Goal: Transaction & Acquisition: Purchase product/service

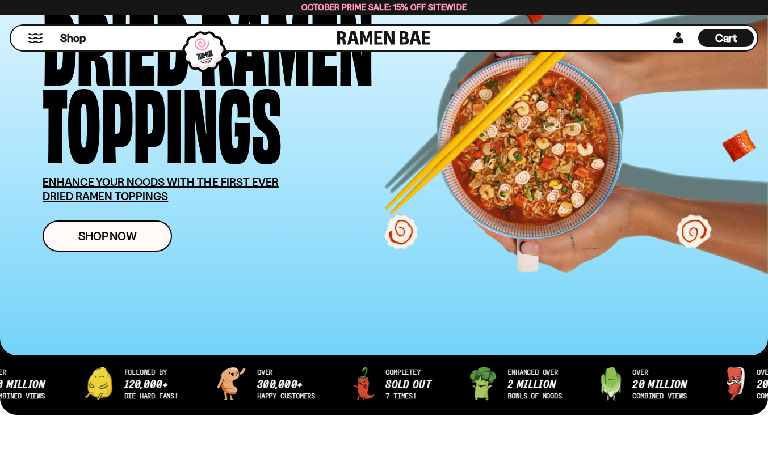
scroll to position [137, 0]
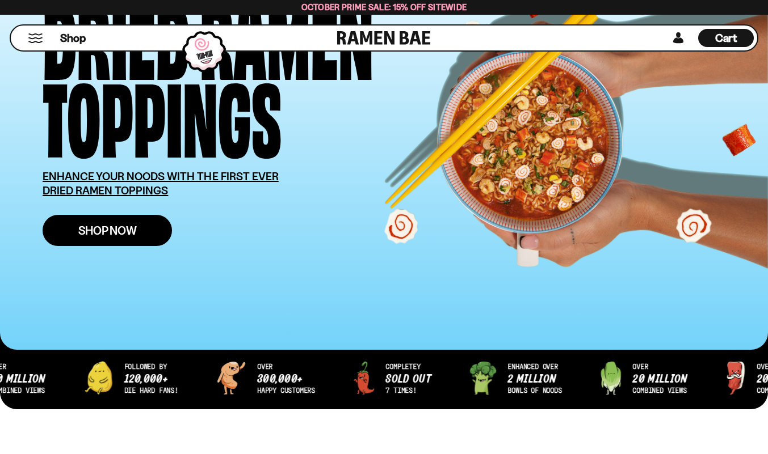
click at [133, 231] on span "Shop Now" at bounding box center [107, 231] width 58 height 12
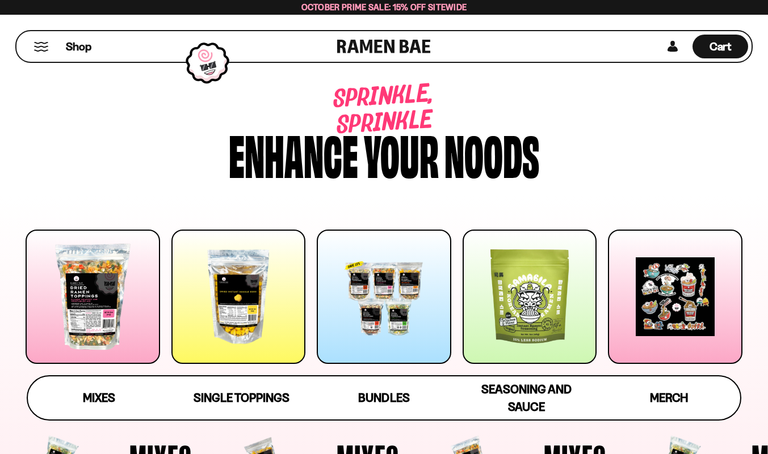
click at [525, 390] on span "Seasoning and Sauce" at bounding box center [526, 398] width 90 height 32
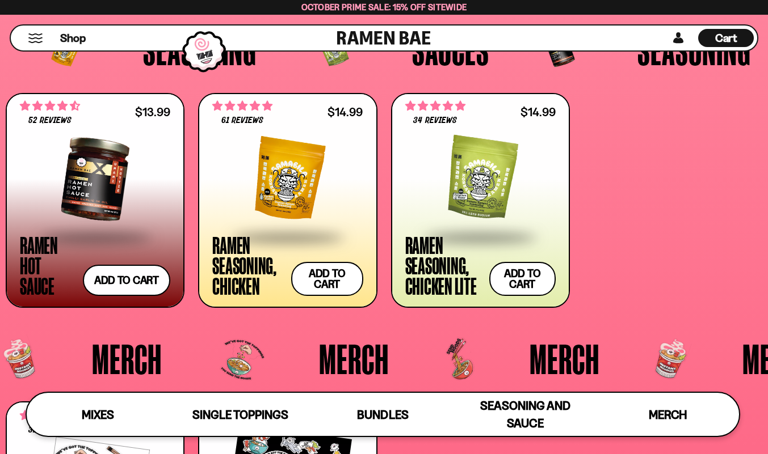
scroll to position [2467, 0]
click at [334, 281] on button "Add to cart Add ― Regular price $14.99 Regular price Sale price $14.99 Unit pri…" at bounding box center [326, 280] width 75 height 36
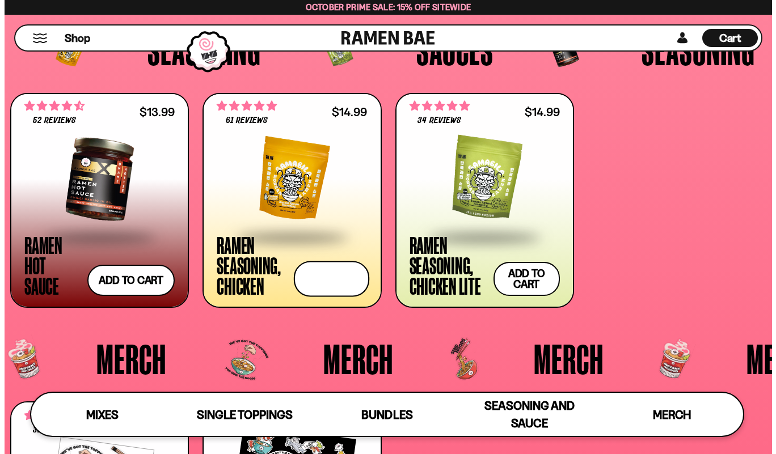
scroll to position [2487, 0]
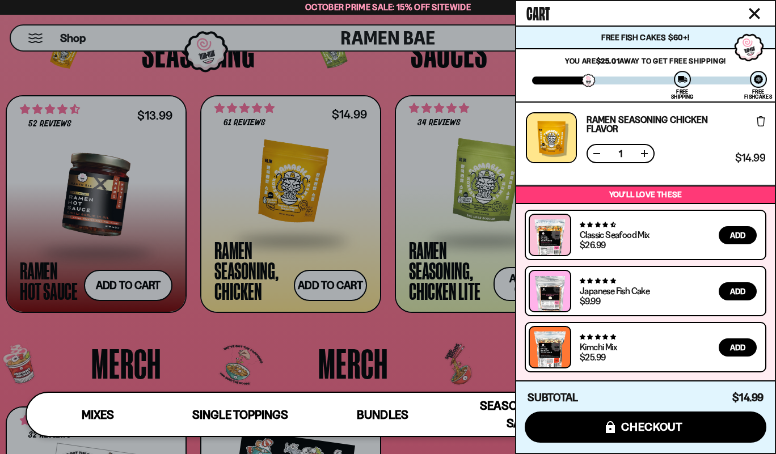
click at [756, 14] on icon "Close cart" at bounding box center [754, 13] width 11 height 11
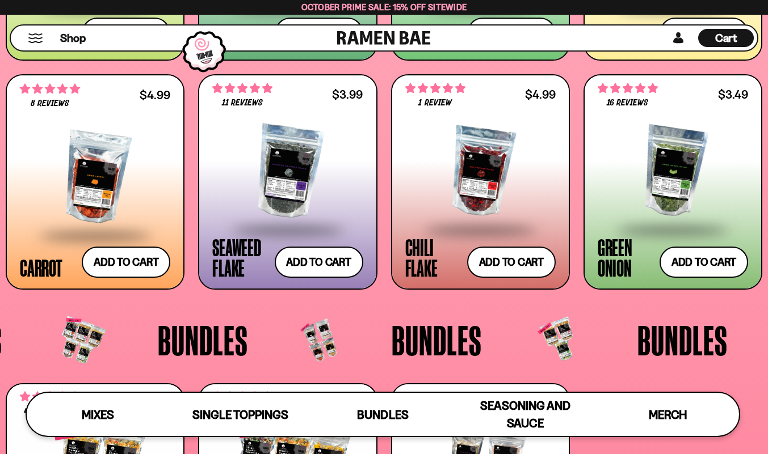
scroll to position [1868, 0]
click at [696, 261] on button "Add to cart Add ― Regular price $3.49 Regular price Sale price $3.49 Unit price…" at bounding box center [703, 262] width 93 height 33
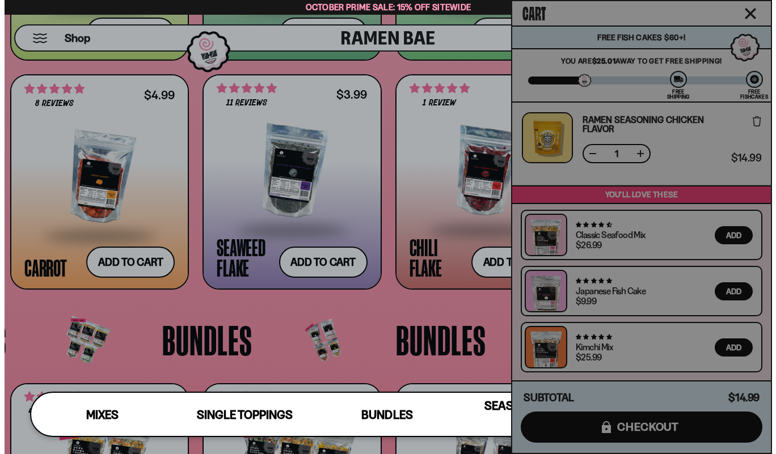
scroll to position [1883, 0]
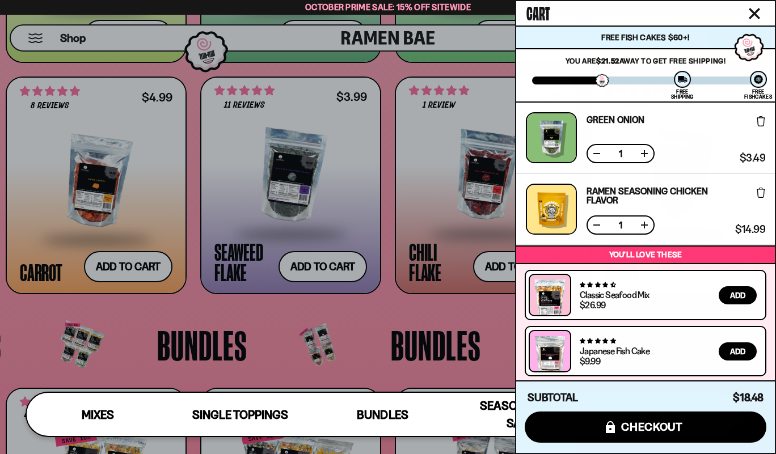
click at [757, 12] on icon "Close cart" at bounding box center [755, 14] width 10 height 10
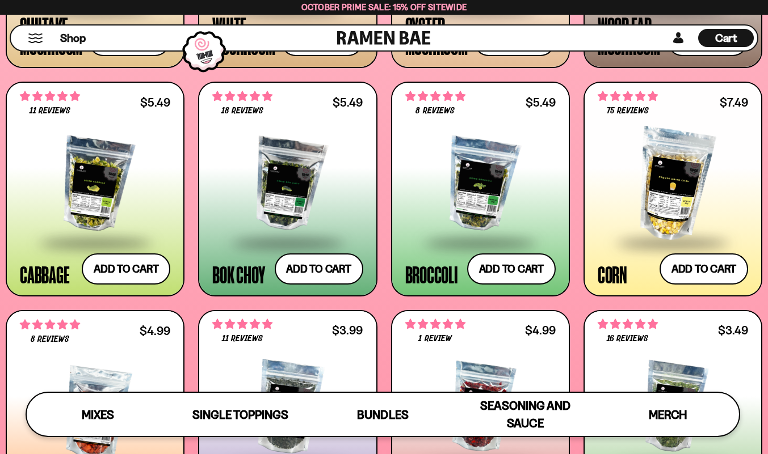
scroll to position [1631, 0]
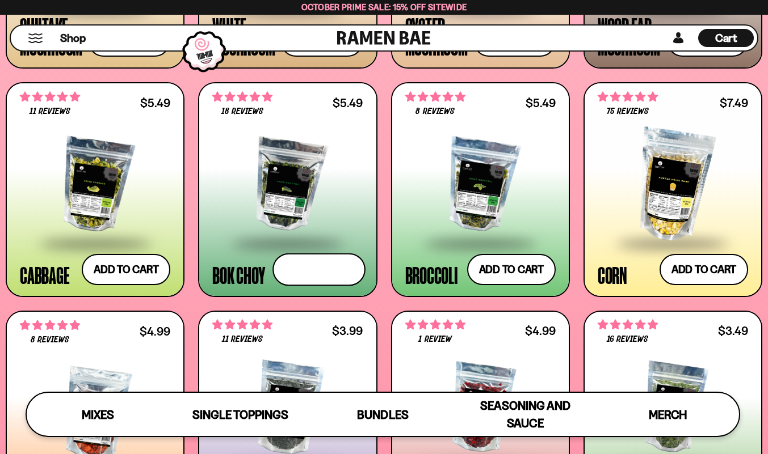
click at [311, 268] on button "Add to cart Add ― Regular price $5.49 Regular price Sale price $5.49 Unit price…" at bounding box center [318, 270] width 93 height 33
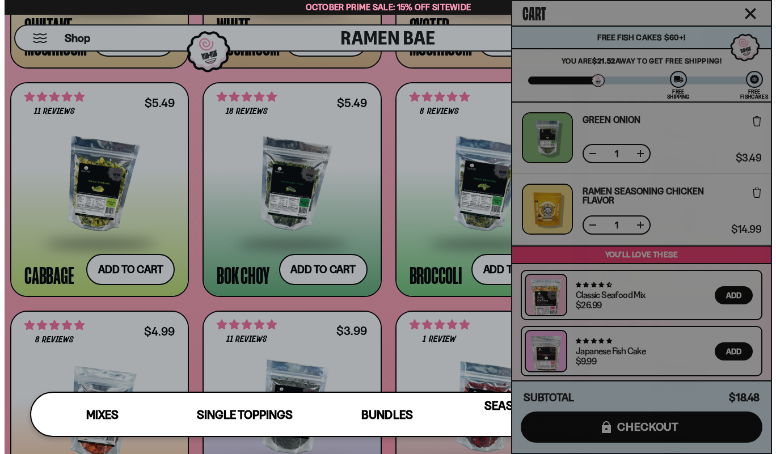
scroll to position [1644, 0]
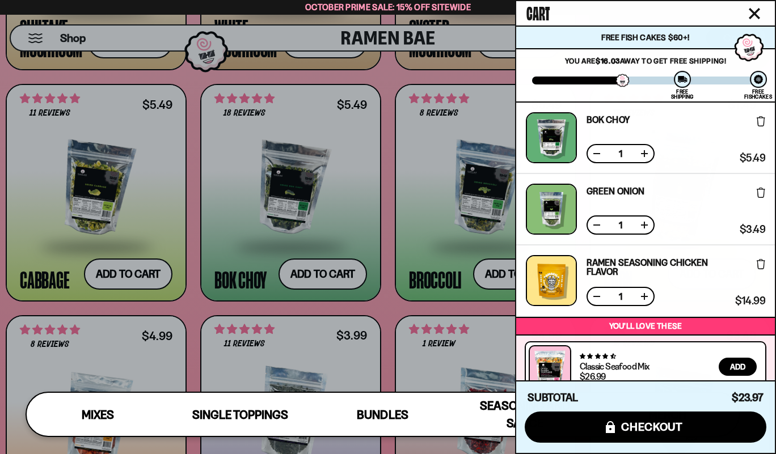
click at [759, 15] on icon "Close cart" at bounding box center [754, 13] width 11 height 11
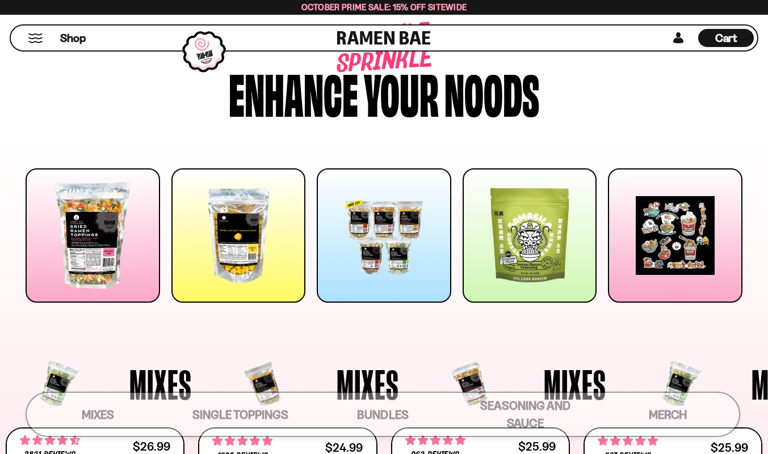
scroll to position [0, 0]
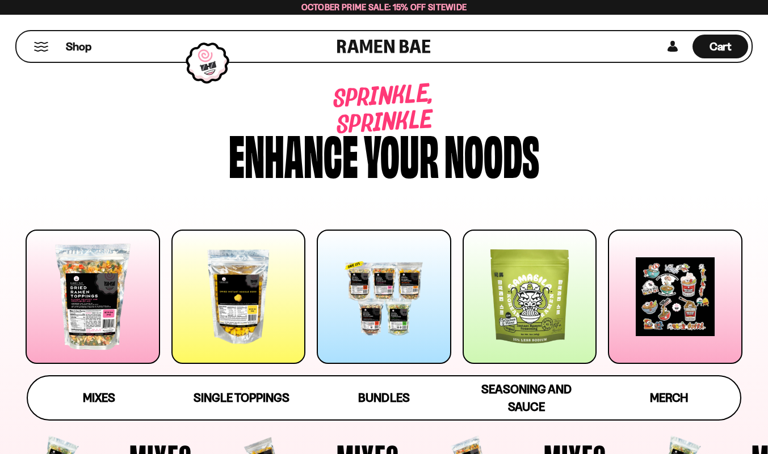
click at [238, 297] on div at bounding box center [238, 297] width 134 height 134
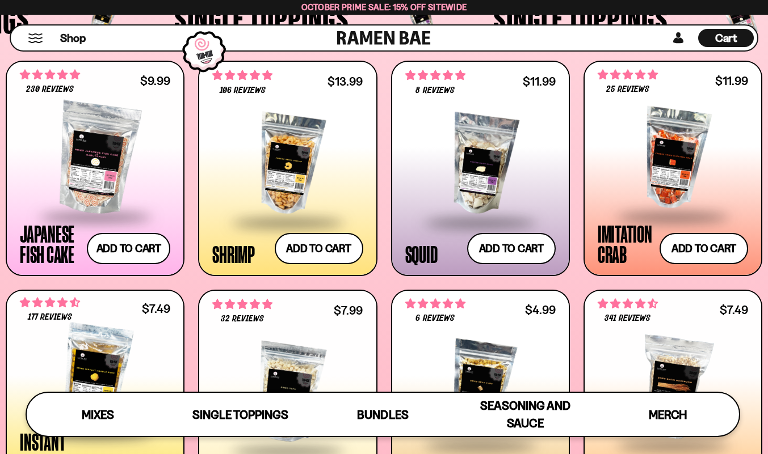
scroll to position [963, 0]
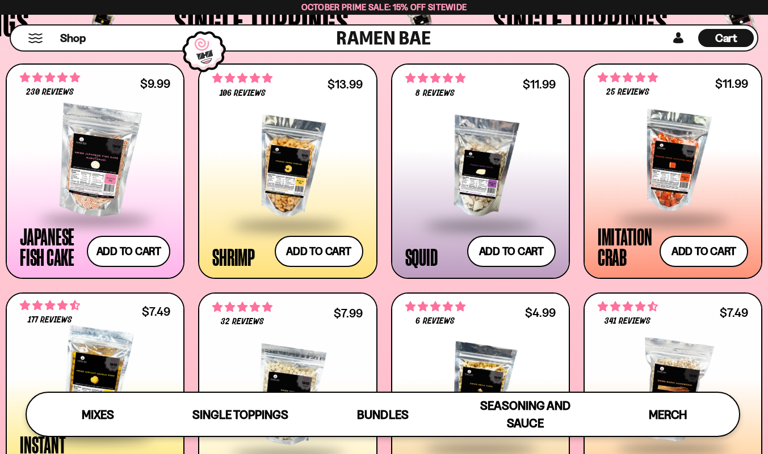
click at [475, 172] on div at bounding box center [480, 167] width 150 height 113
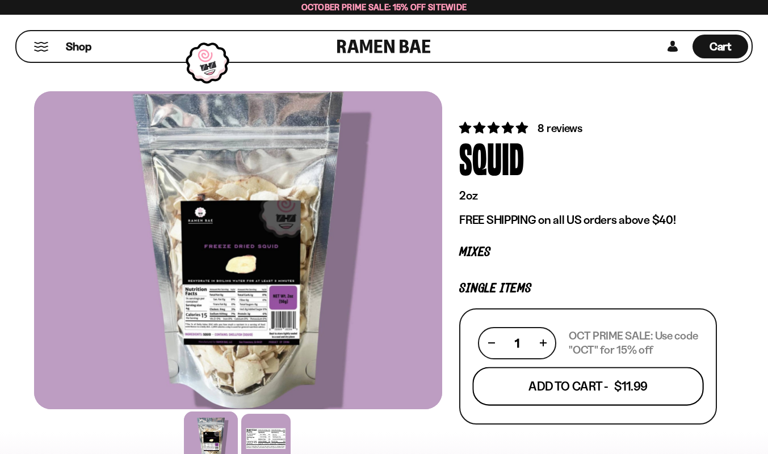
click at [579, 384] on button "Add To Cart - $11.99" at bounding box center [588, 386] width 231 height 39
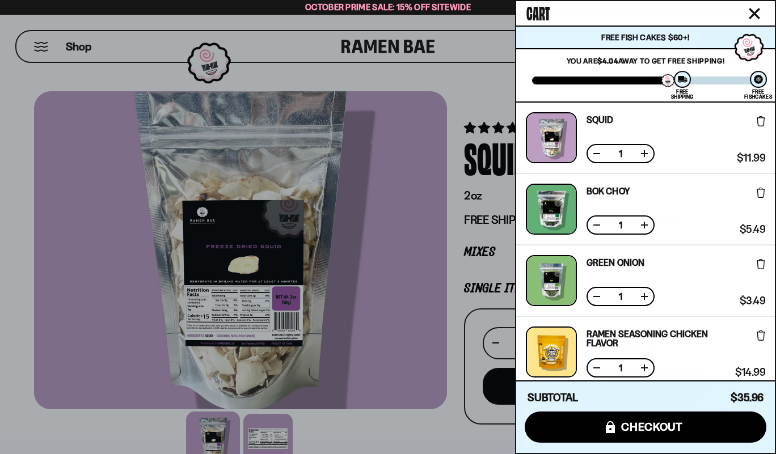
click at [761, 9] on div "Cart" at bounding box center [645, 13] width 259 height 24
click at [753, 11] on icon "Close cart" at bounding box center [755, 14] width 10 height 10
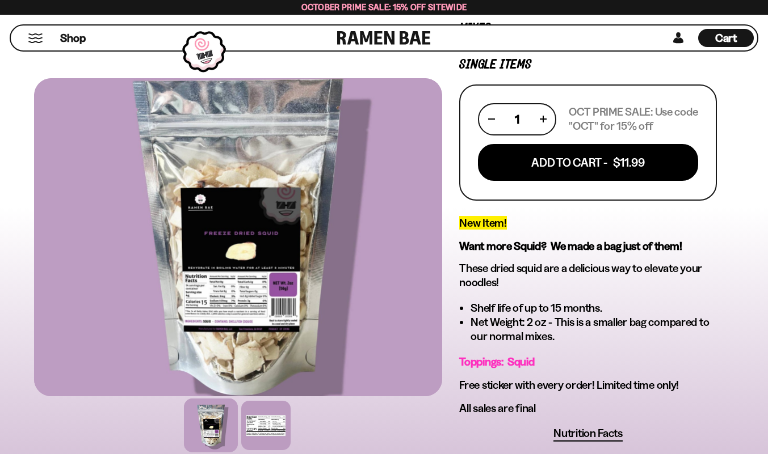
scroll to position [224, 0]
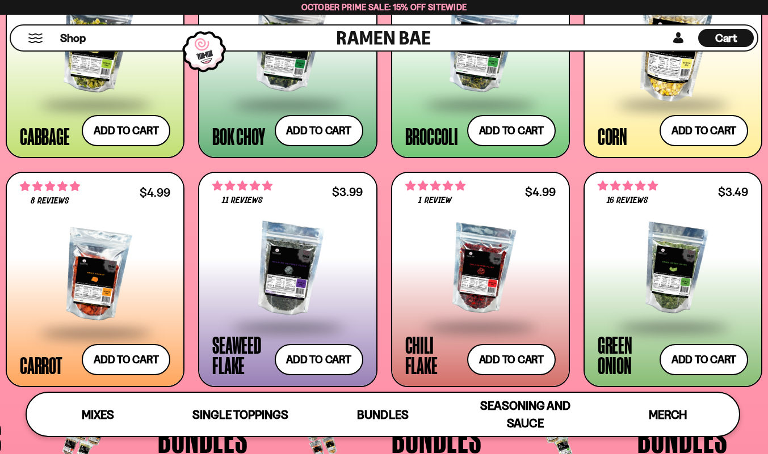
scroll to position [1771, 0]
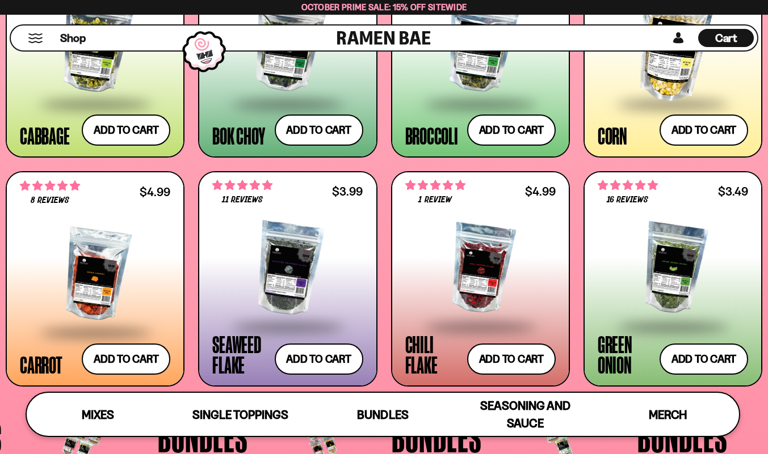
click at [285, 258] on div at bounding box center [287, 268] width 150 height 113
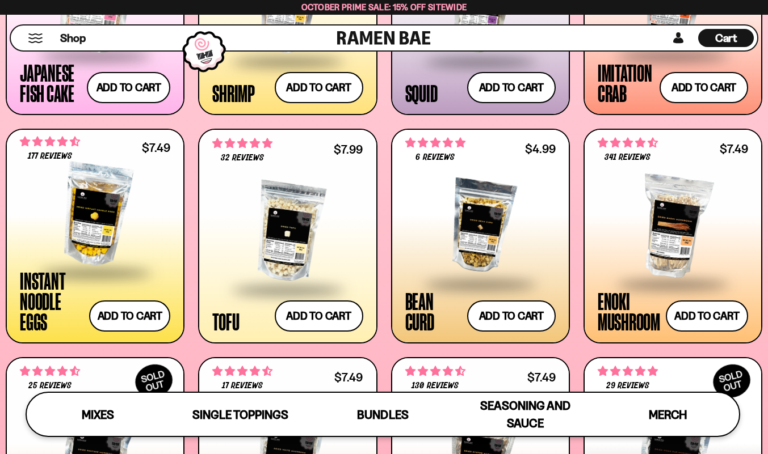
scroll to position [1128, 0]
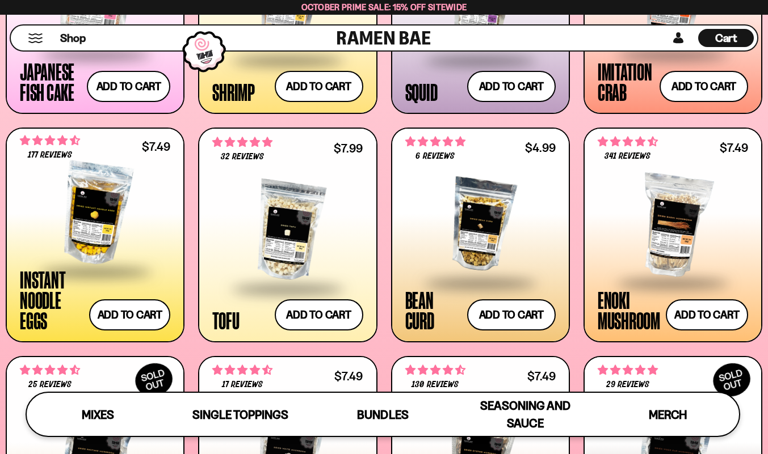
click at [95, 213] on div at bounding box center [95, 213] width 150 height 113
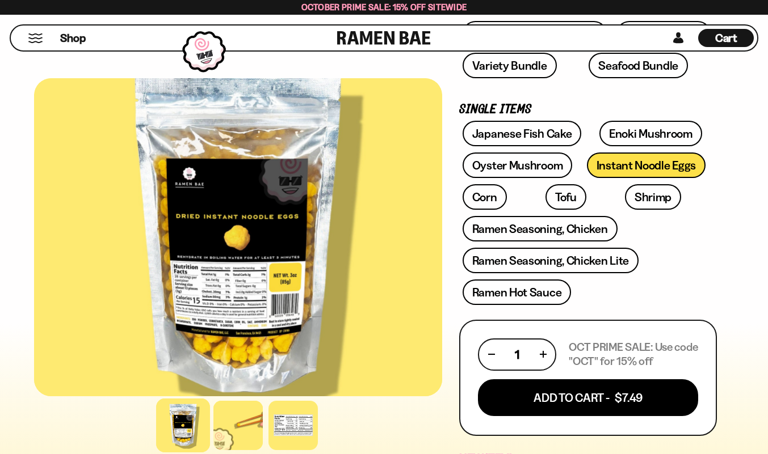
scroll to position [339, 0]
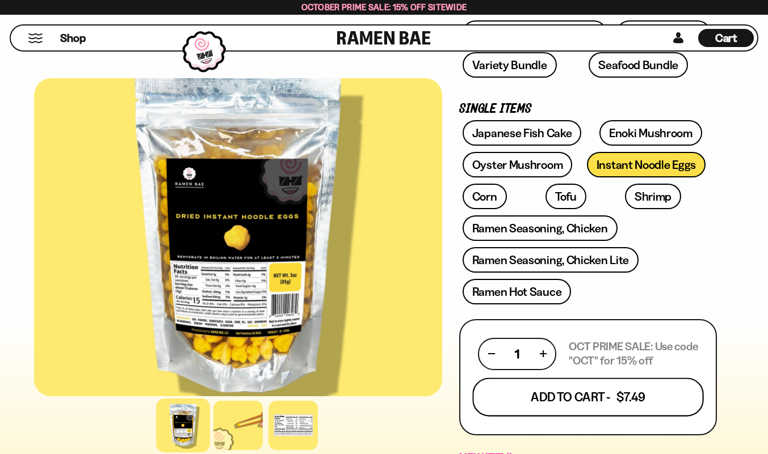
click at [574, 397] on button "Add To Cart - $7.49" at bounding box center [588, 397] width 231 height 39
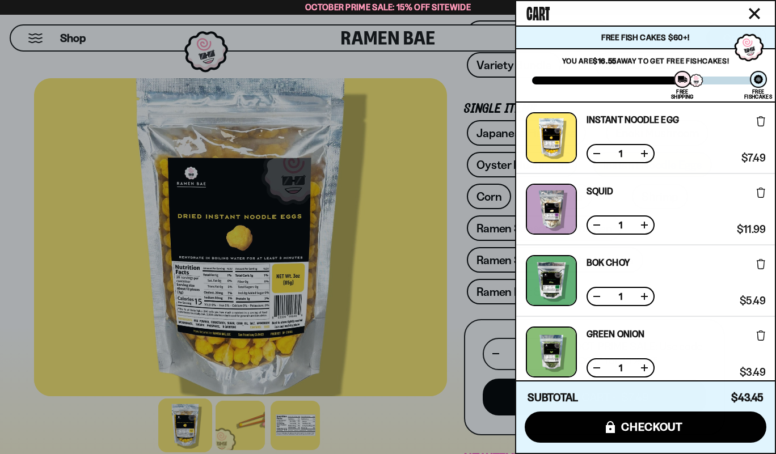
click at [753, 14] on icon "Close cart" at bounding box center [755, 14] width 10 height 10
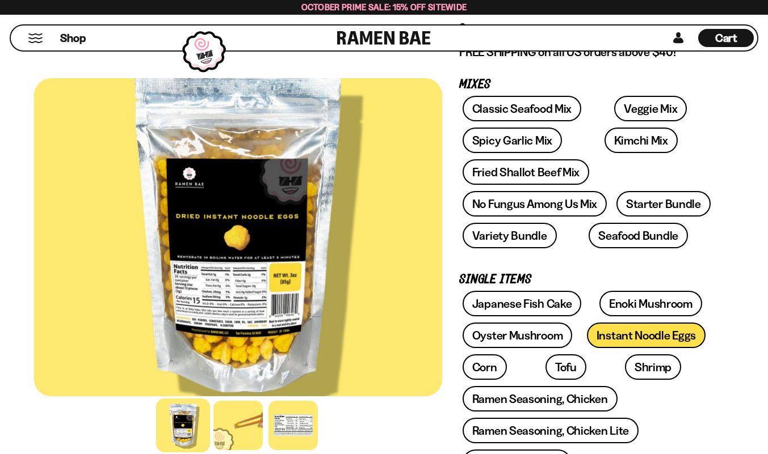
scroll to position [167, 0]
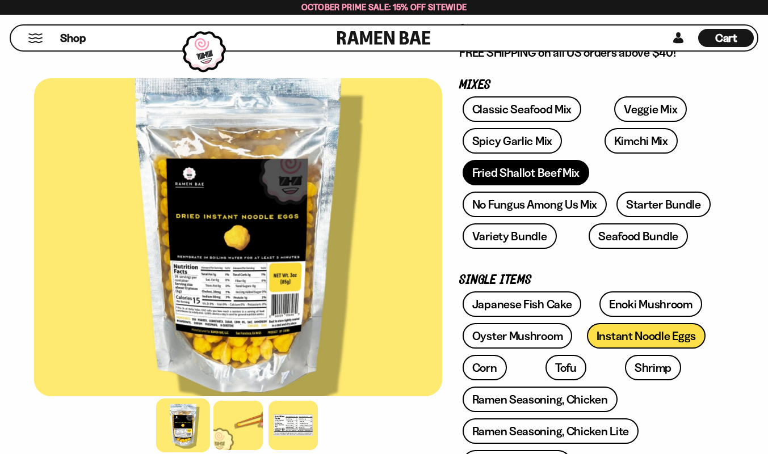
click at [537, 169] on link "Fried Shallot Beef Mix" at bounding box center [525, 173] width 127 height 26
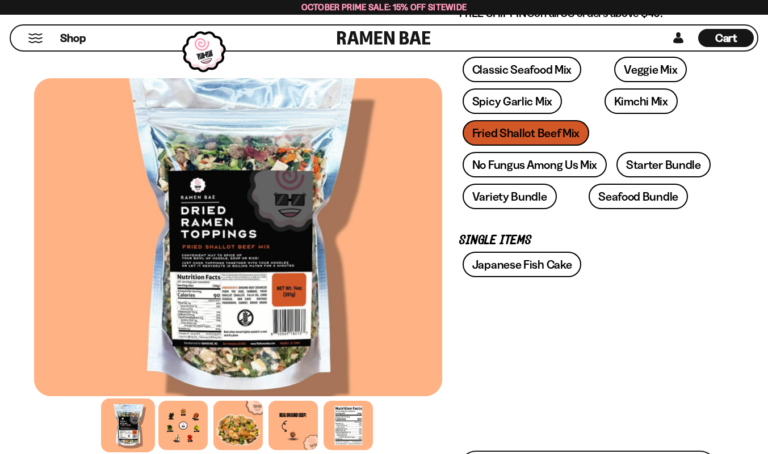
scroll to position [208, 0]
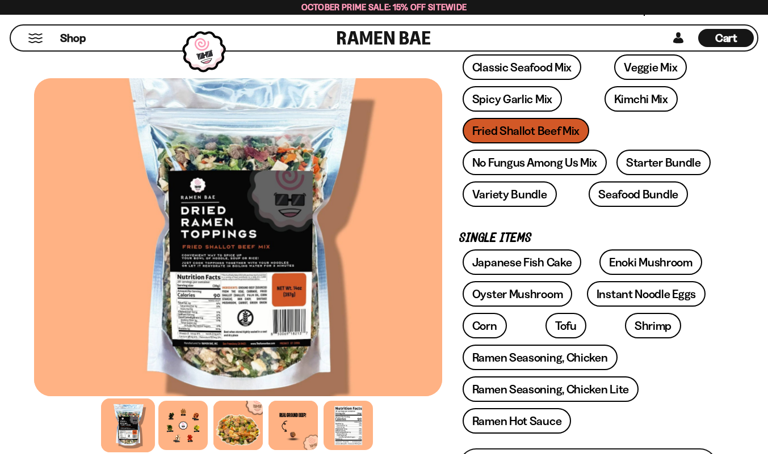
click at [183, 426] on div at bounding box center [182, 425] width 49 height 49
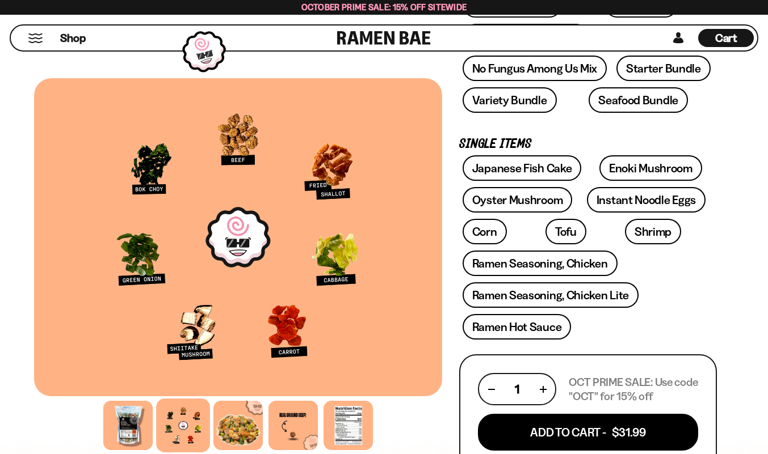
scroll to position [308, 0]
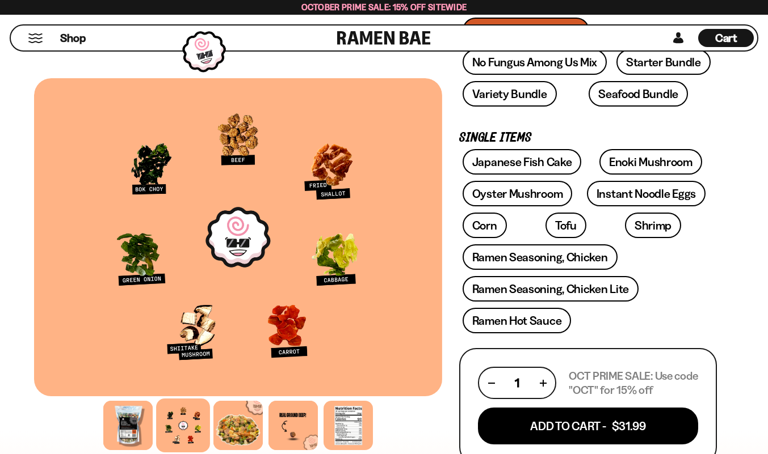
click at [350, 428] on div at bounding box center [347, 425] width 49 height 49
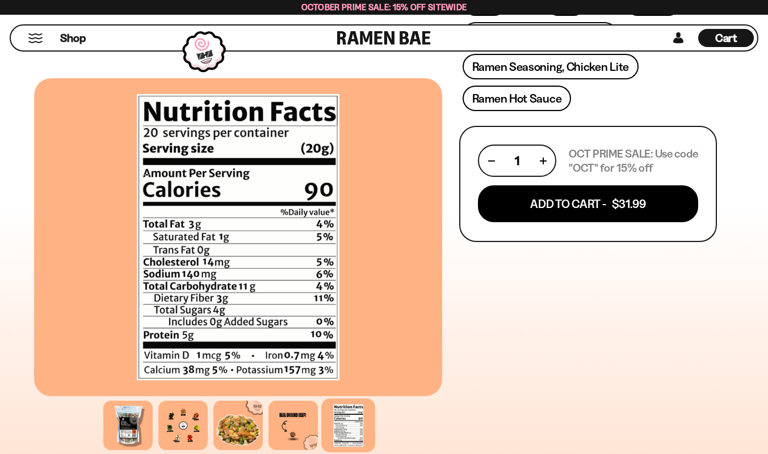
scroll to position [532, 0]
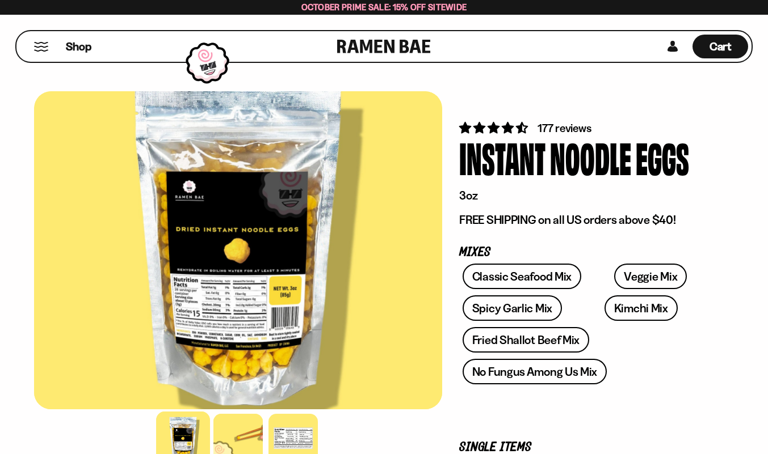
scroll to position [167, 0]
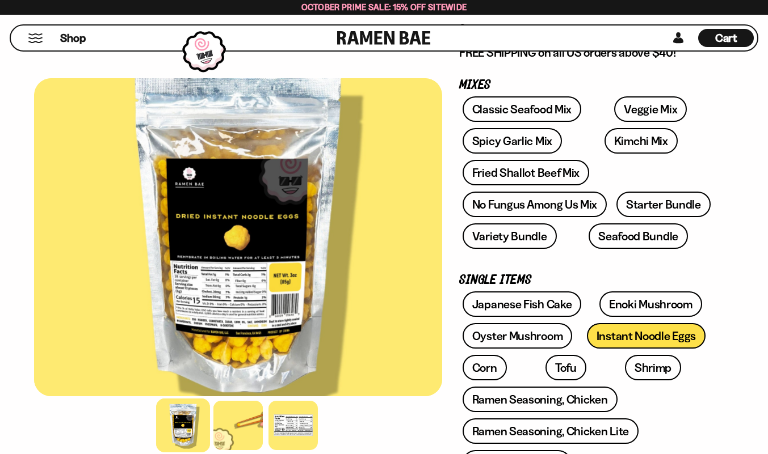
click at [731, 37] on span "Cart" at bounding box center [726, 38] width 22 height 14
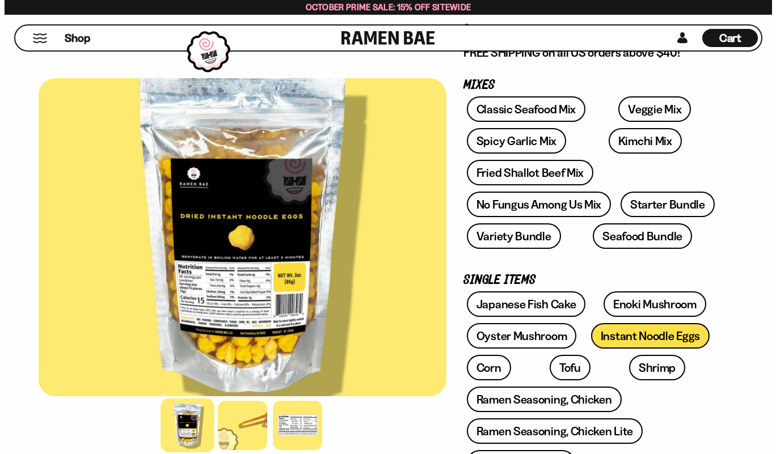
scroll to position [168, 0]
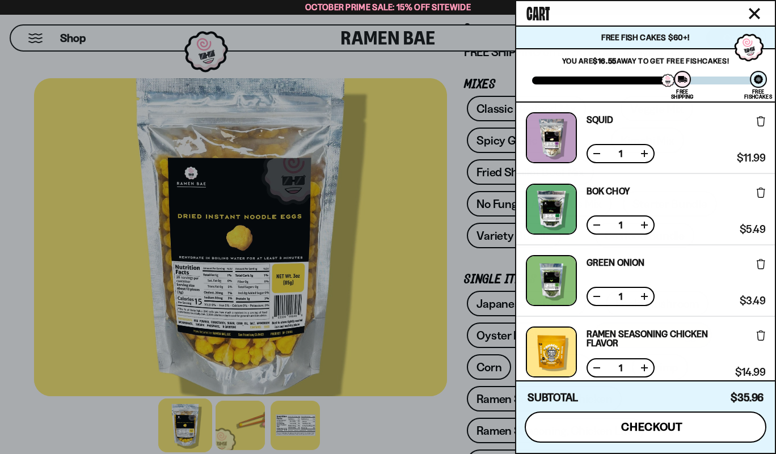
click at [652, 428] on span "checkout" at bounding box center [652, 427] width 62 height 12
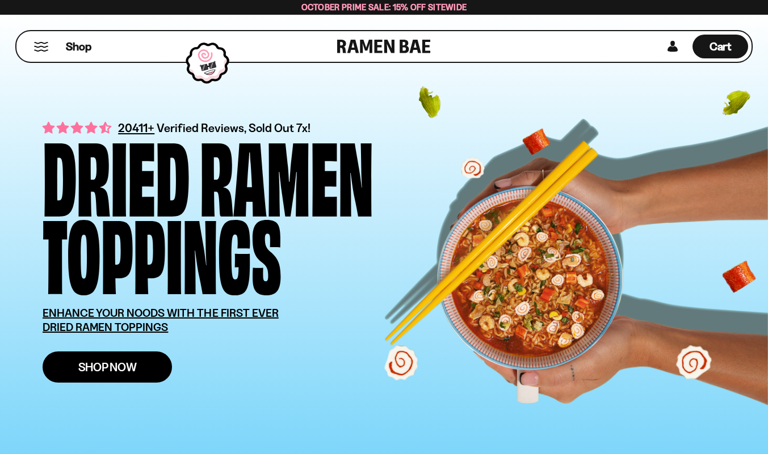
click at [124, 368] on span "Shop Now" at bounding box center [107, 367] width 58 height 12
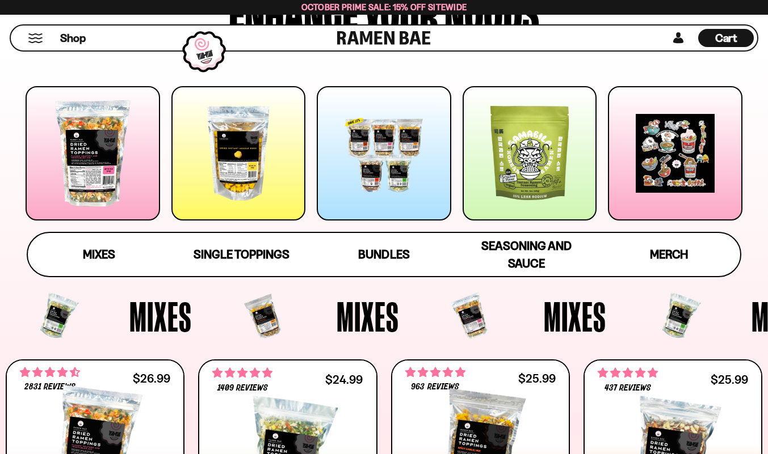
scroll to position [144, 0]
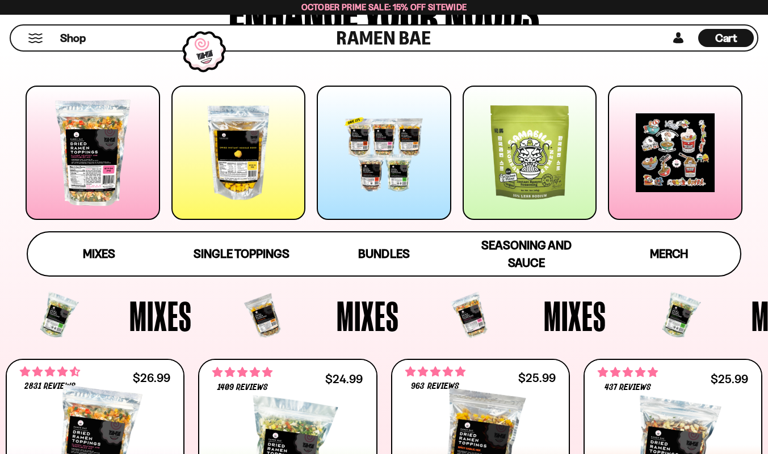
click at [525, 169] on div at bounding box center [529, 153] width 134 height 134
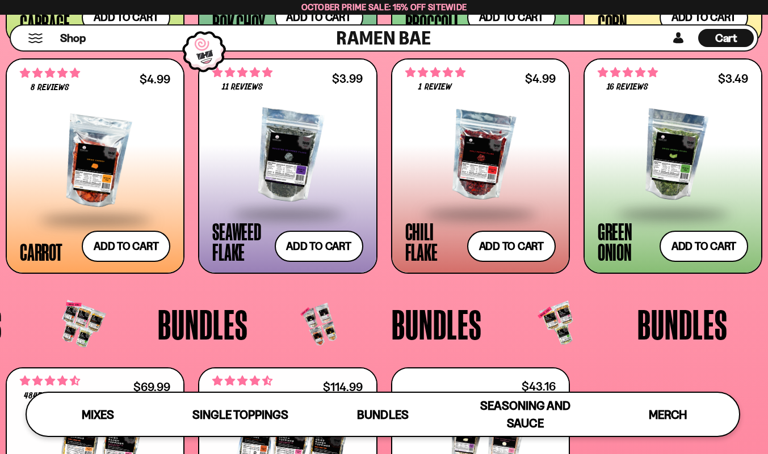
scroll to position [1881, 0]
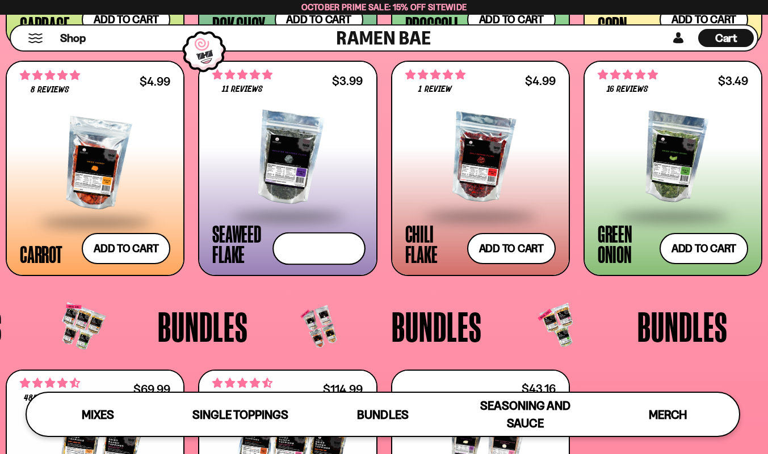
click at [317, 241] on button "Add to cart Add ― Regular price $3.99 Regular price Sale price $3.99 Unit price…" at bounding box center [318, 248] width 93 height 33
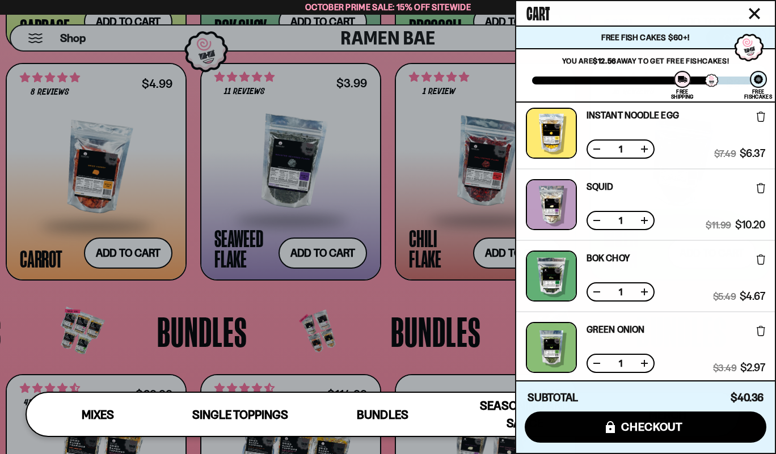
scroll to position [77, 0]
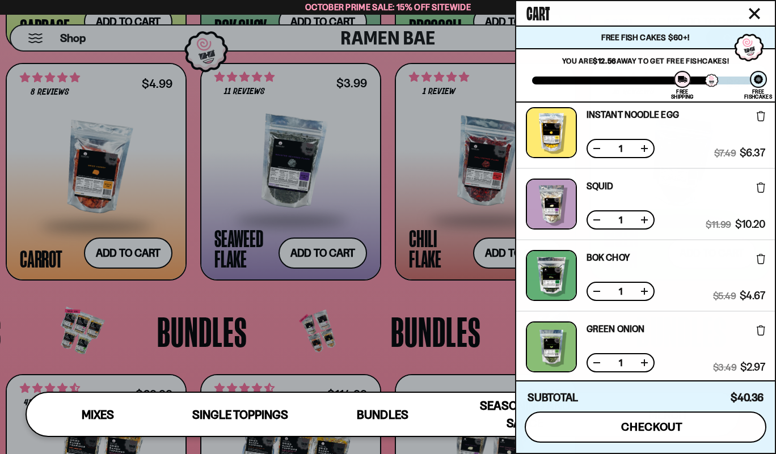
click at [666, 427] on span "checkout" at bounding box center [652, 427] width 62 height 12
